Goal: Information Seeking & Learning: Learn about a topic

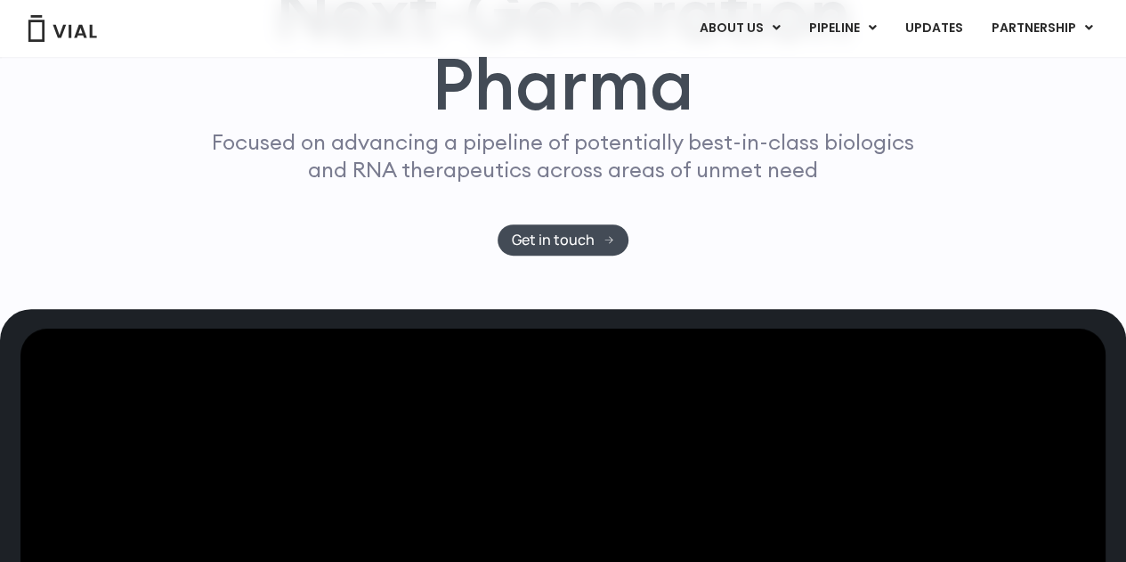
scroll to position [189, 0]
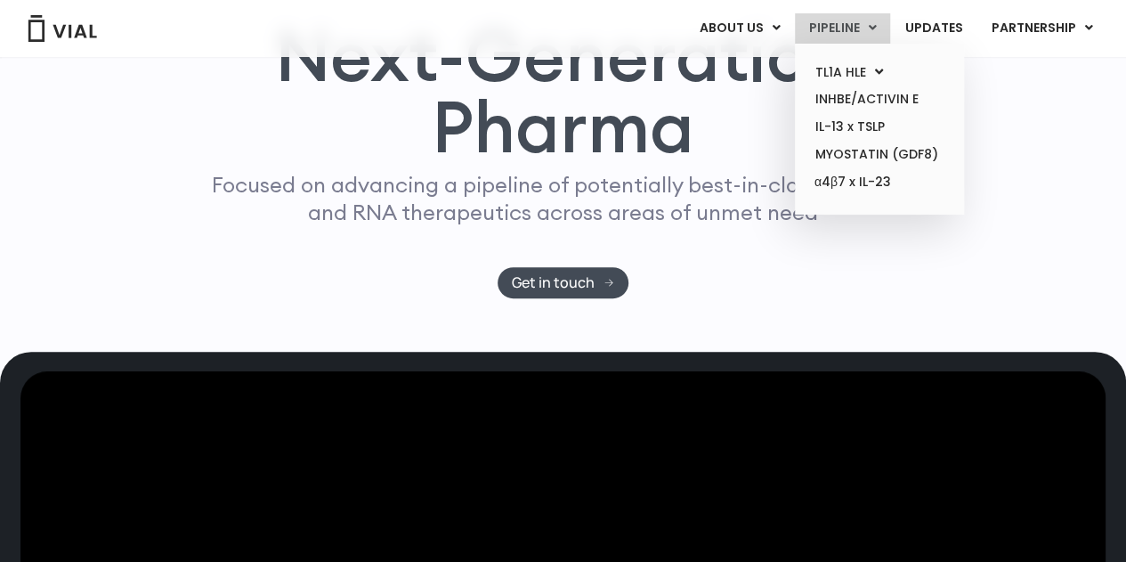
click at [839, 29] on link "PIPELINE" at bounding box center [842, 28] width 95 height 30
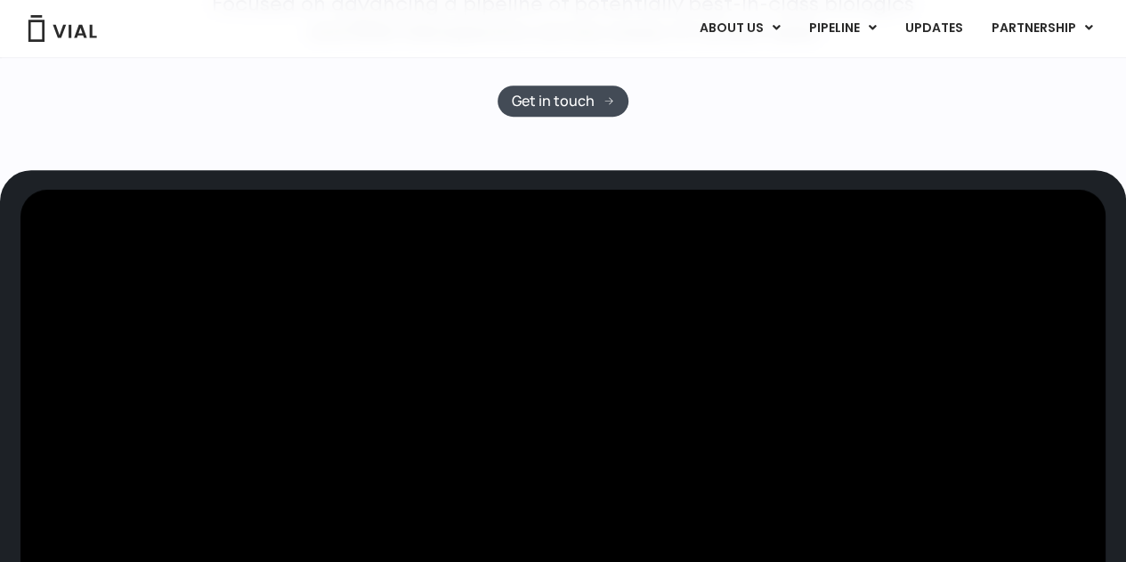
scroll to position [267, 0]
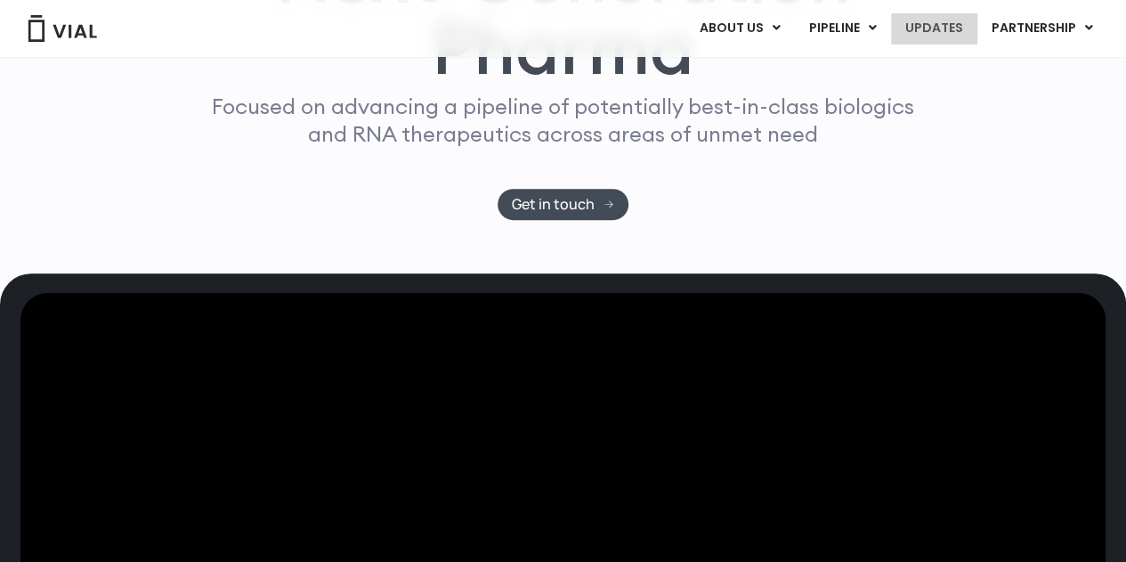
click at [931, 32] on link "UPDATES" at bounding box center [933, 28] width 85 height 30
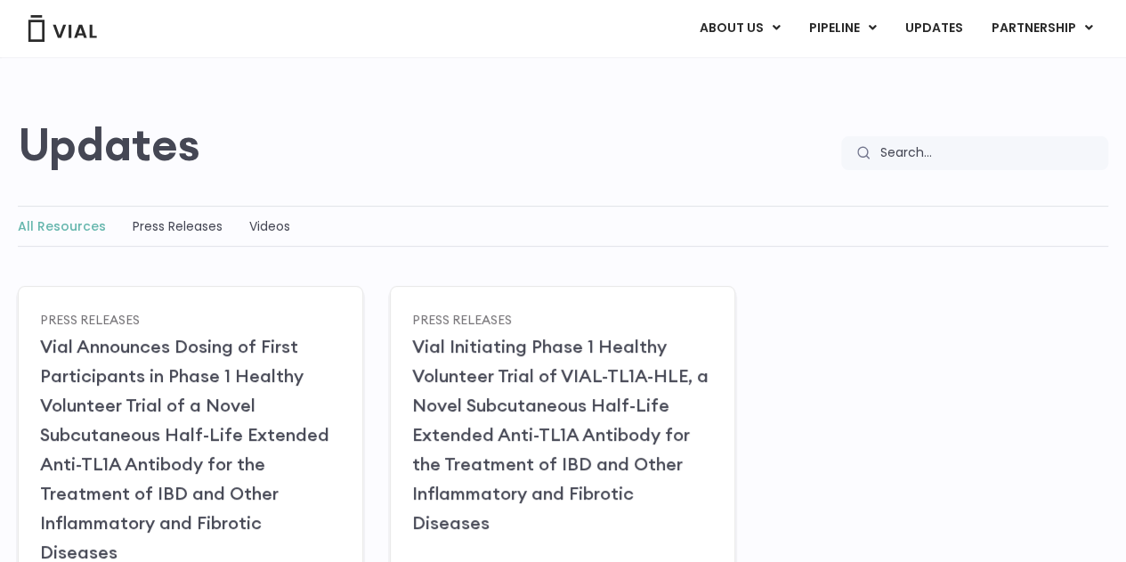
scroll to position [100, 0]
click at [180, 226] on link "Press Releases" at bounding box center [178, 225] width 90 height 18
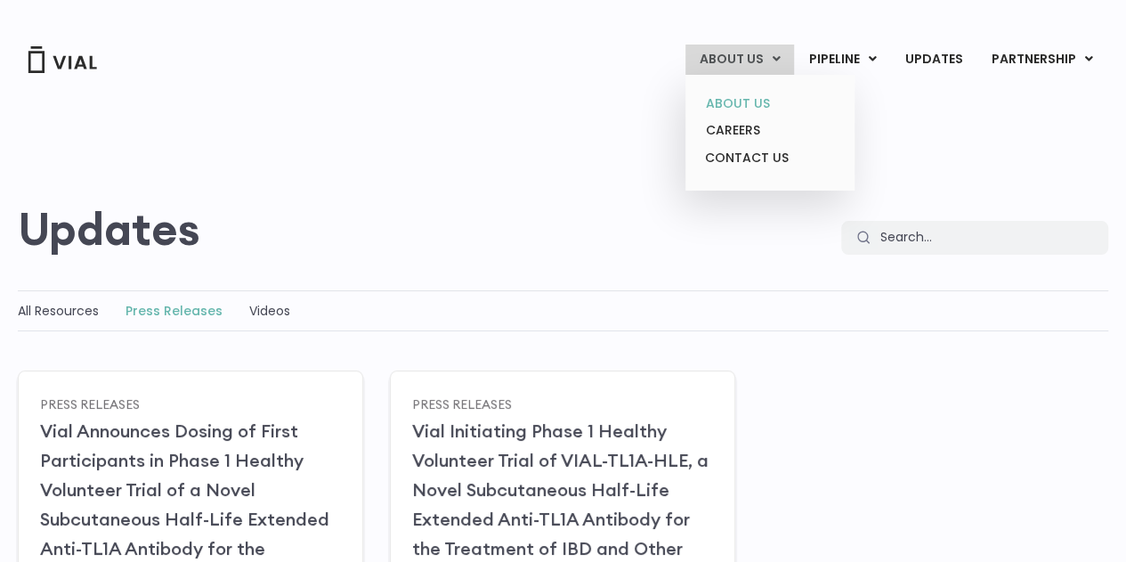
click at [739, 107] on link "ABOUT US" at bounding box center [769, 104] width 156 height 28
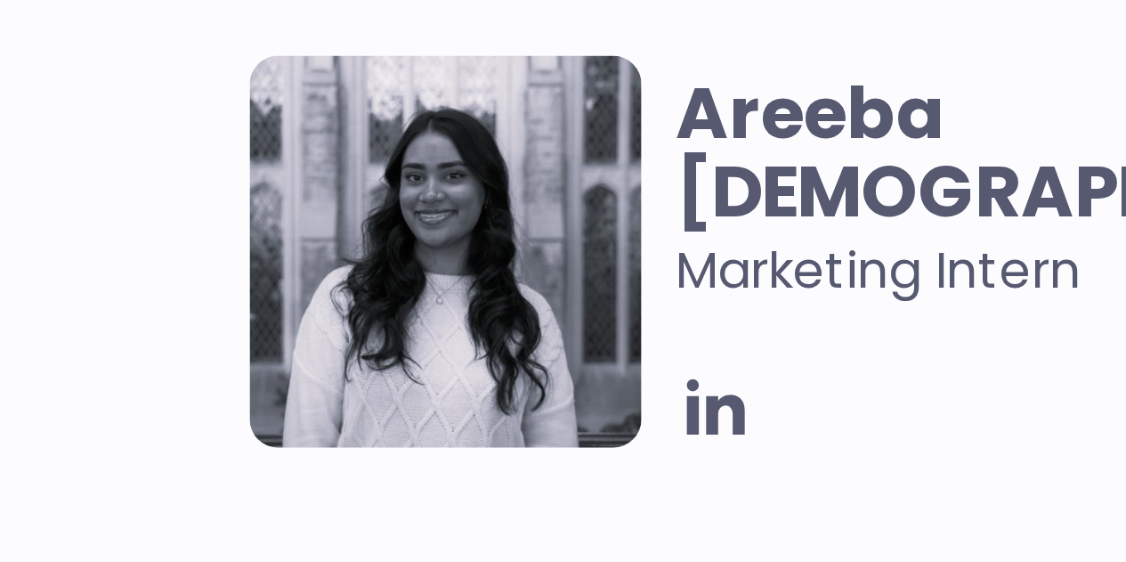
scroll to position [3533, 0]
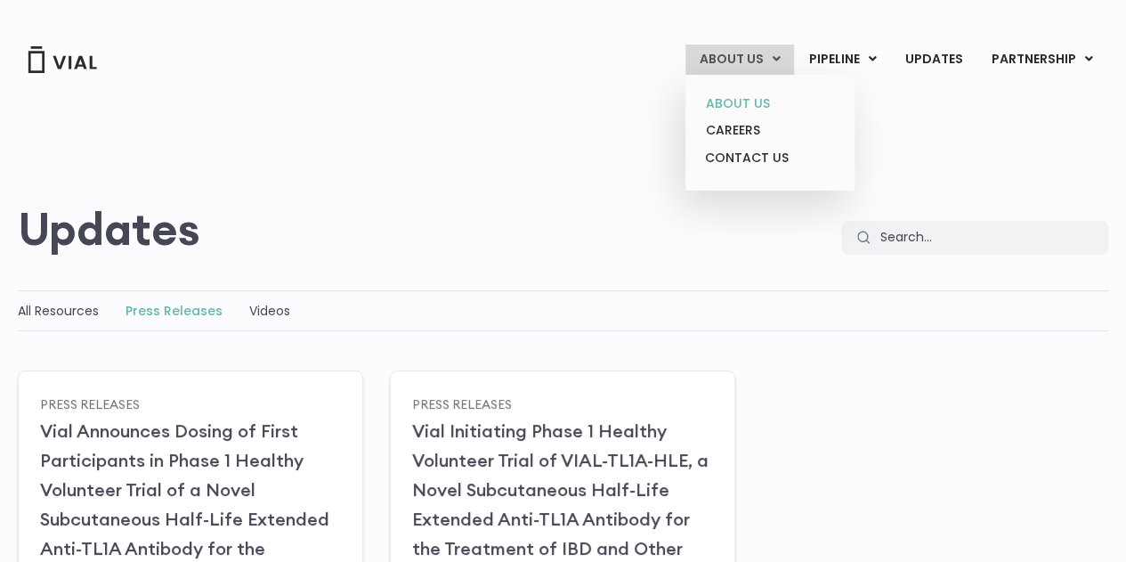
click at [731, 101] on link "ABOUT US" at bounding box center [769, 104] width 156 height 28
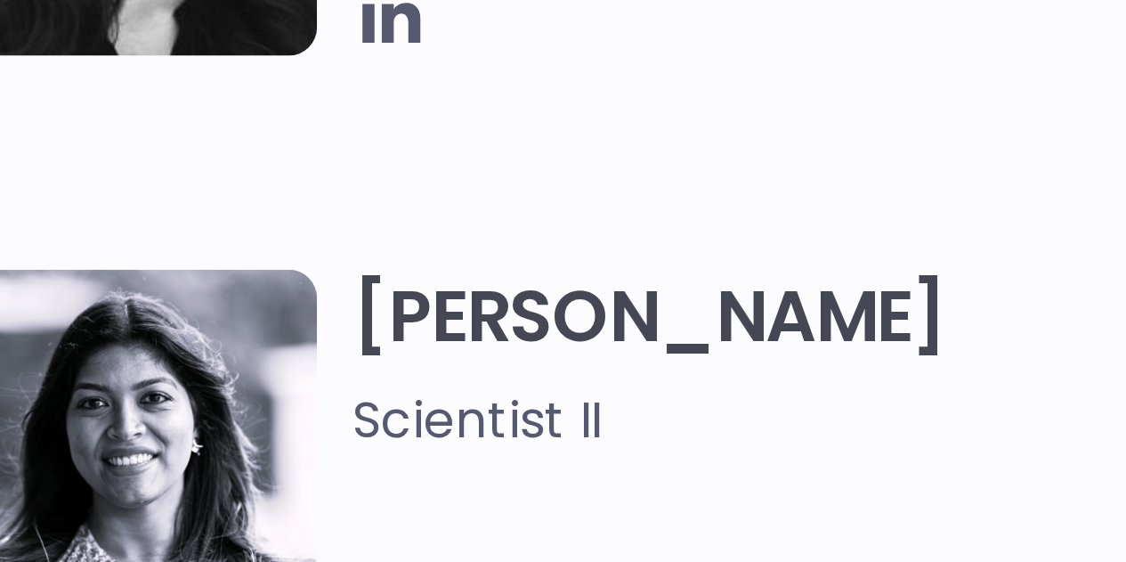
scroll to position [2676, 0]
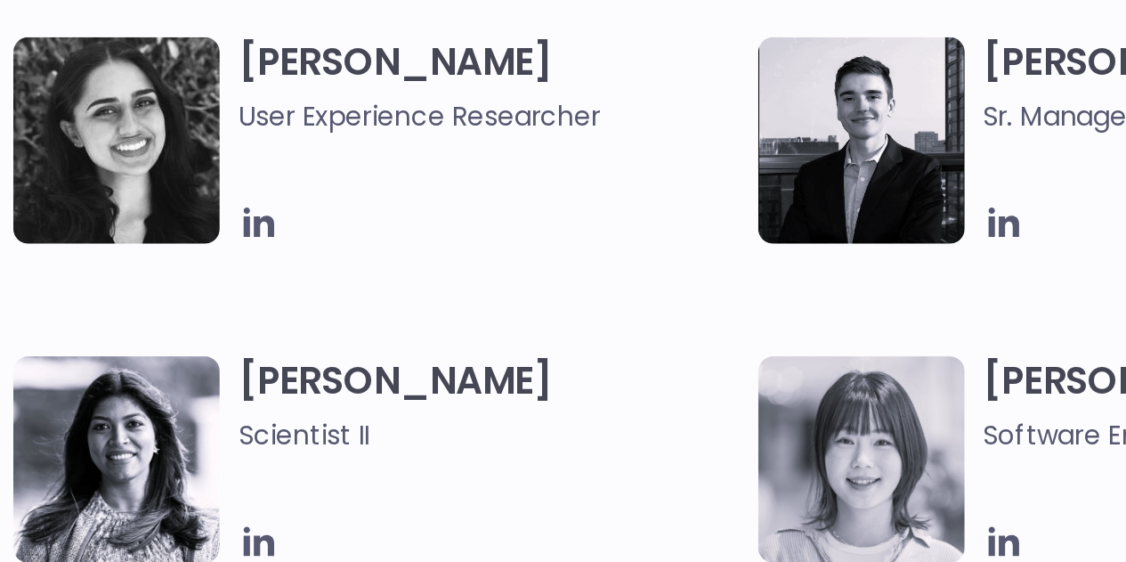
click at [94, 457] on img at bounding box center [98, 461] width 98 height 98
